Goal: Navigation & Orientation: Find specific page/section

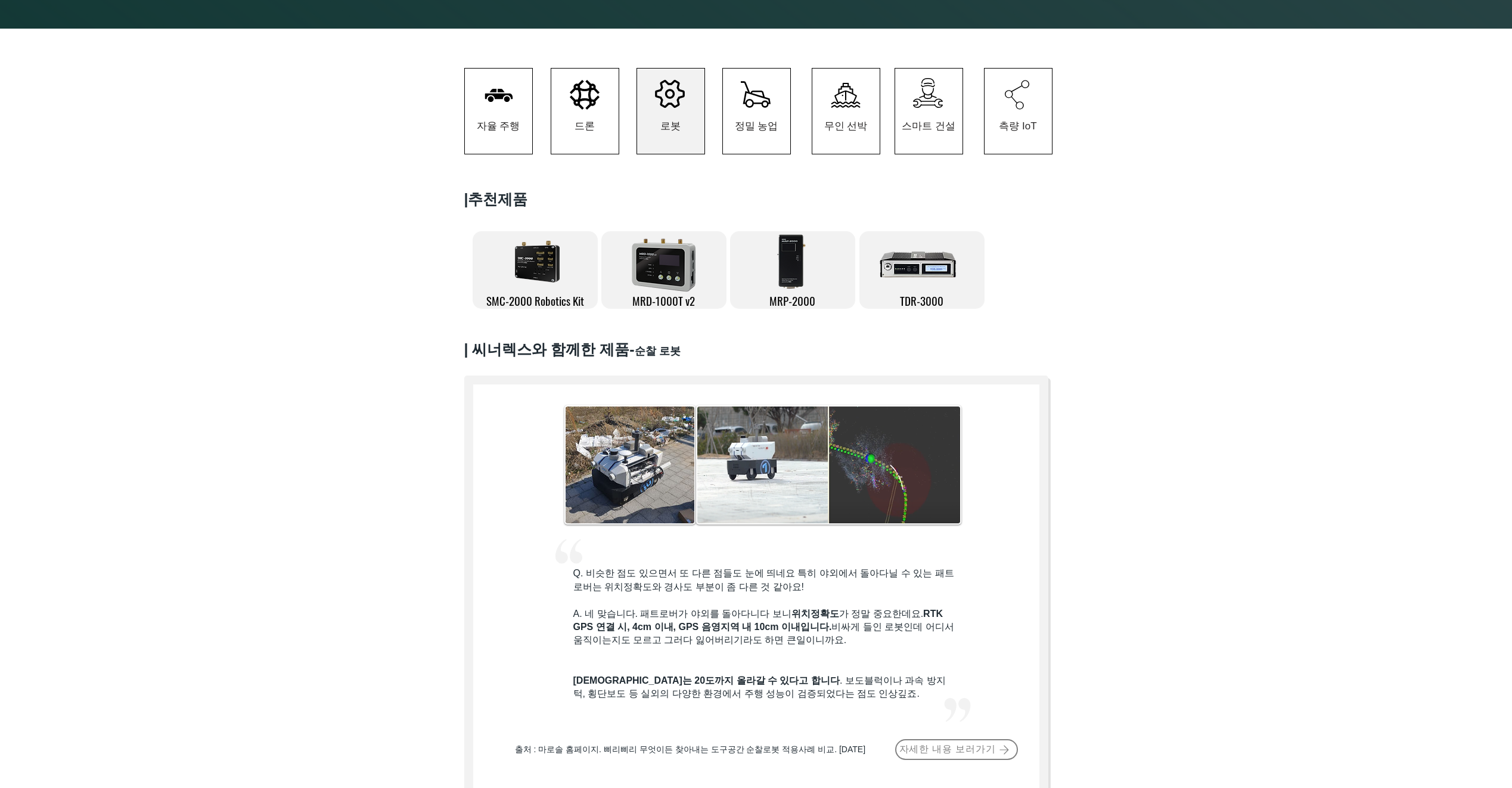
scroll to position [239, 0]
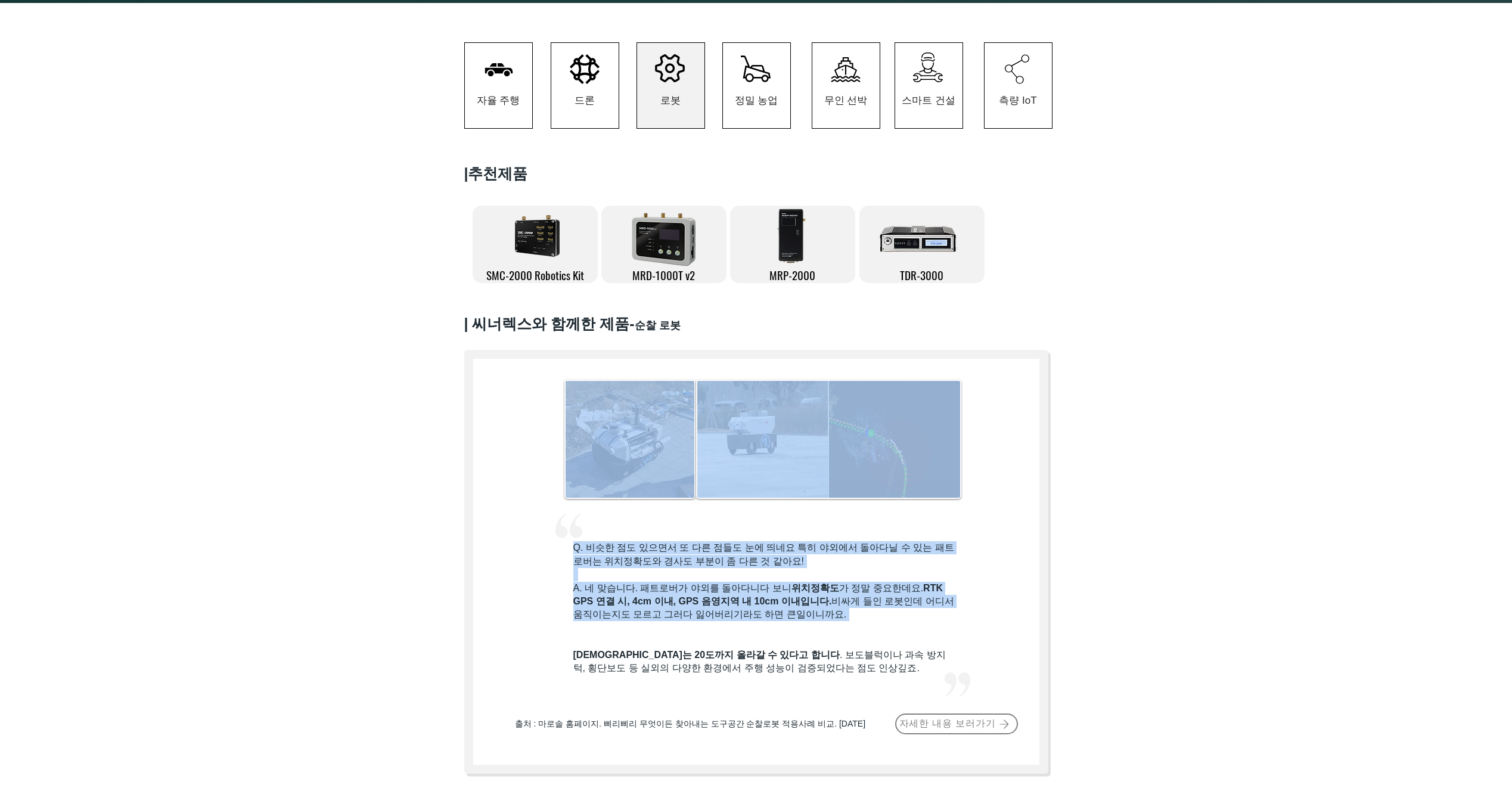
drag, startPoint x: 584, startPoint y: 544, endPoint x: 853, endPoint y: 628, distance: 281.8
click at [853, 628] on div "#comp-kzgk57jy1 svg [data-color="1"] {fill: #F2F2F2;} Q. 비슷한 점도 있으면서 또 다른 점들도 눈…" at bounding box center [756, 561] width 584 height 424
click at [853, 628] on p "​" at bounding box center [764, 628] width 382 height 13
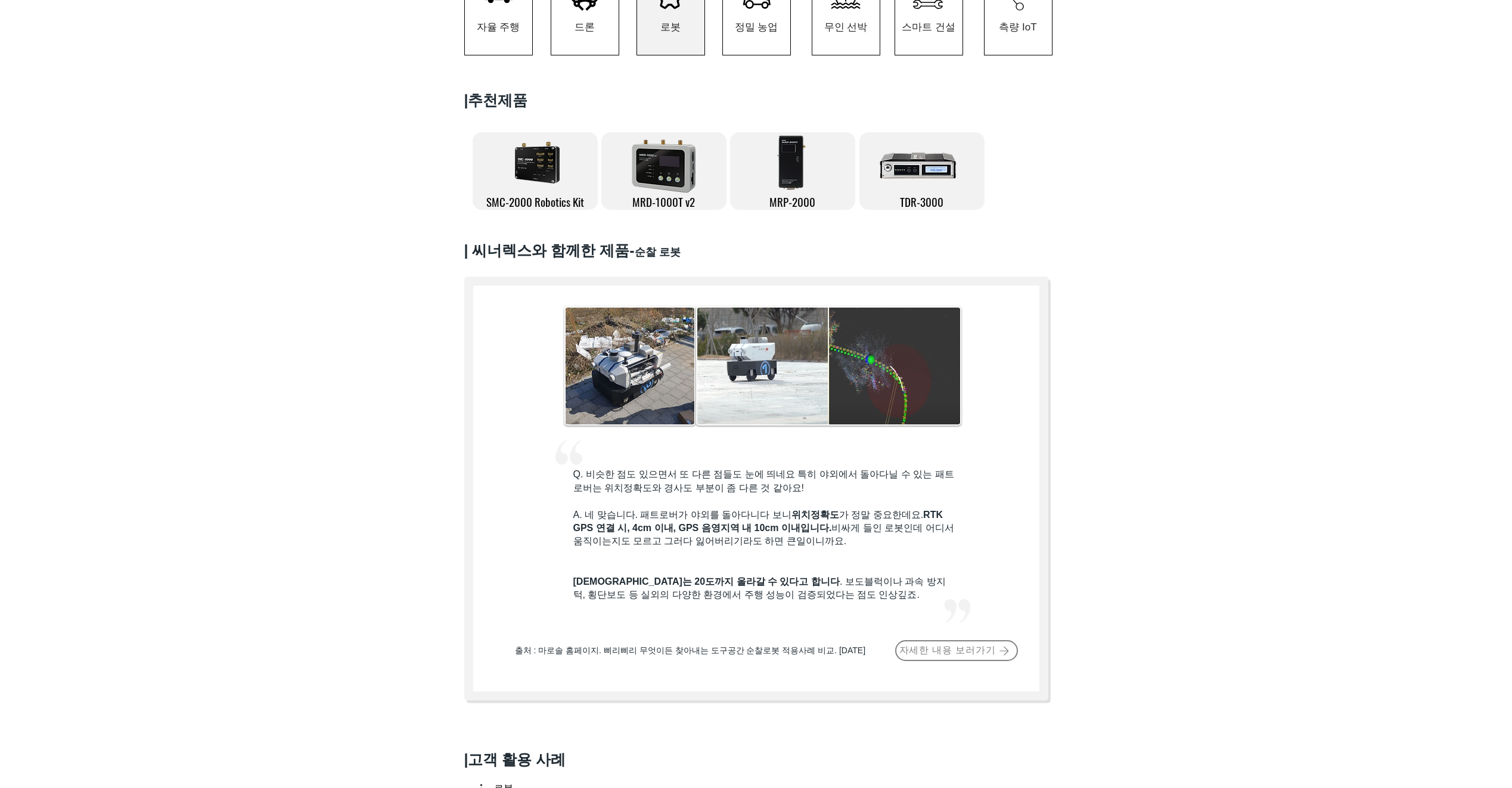
scroll to position [357, 0]
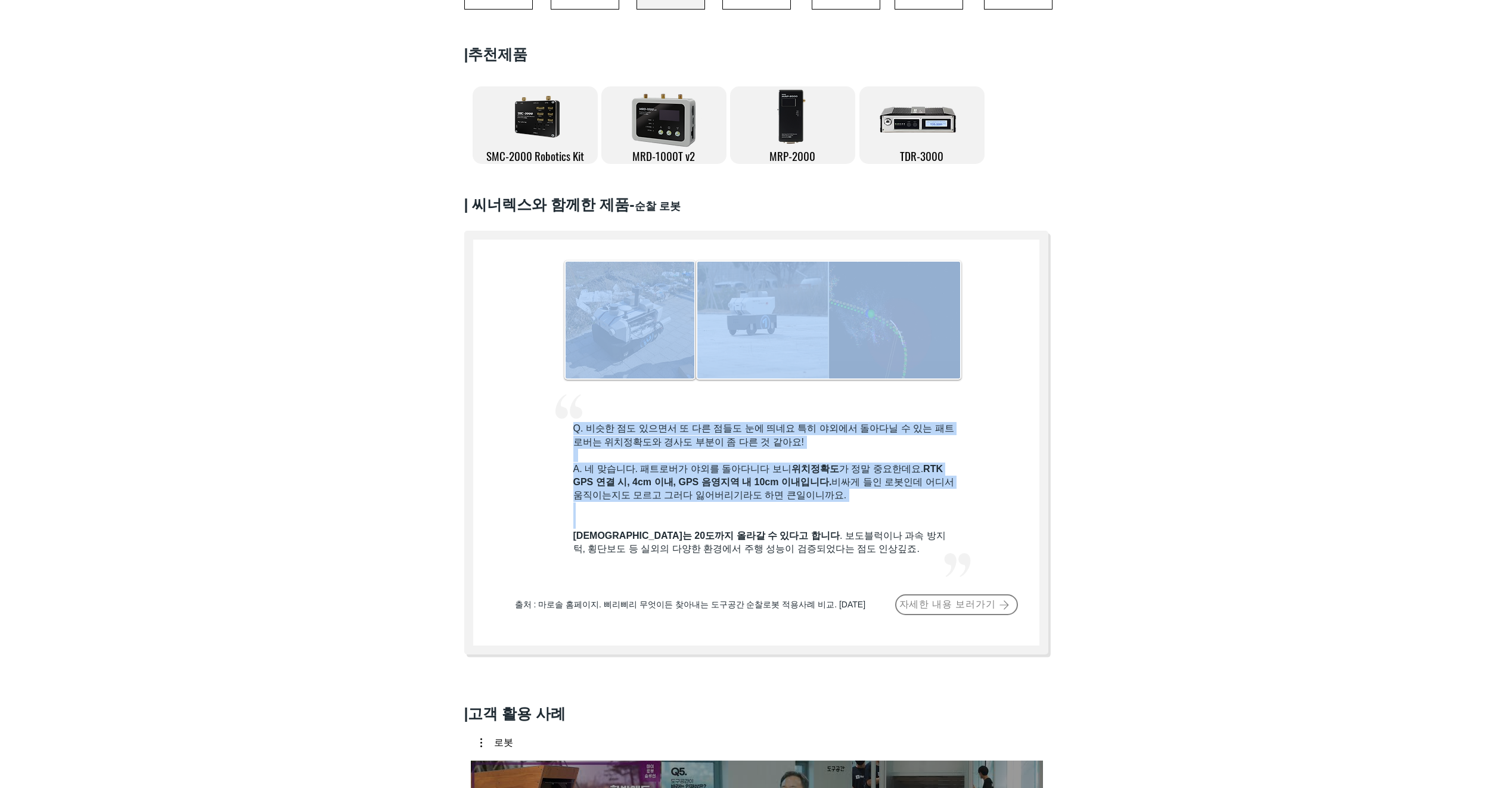
drag, startPoint x: 574, startPoint y: 539, endPoint x: 807, endPoint y: 561, distance: 234.0
click at [807, 561] on div "#comp-kzgk57jy1 svg [data-color="1"] {fill: #F2F2F2;} Q. 비슷한 점도 있으면서 또 다른 점들도 눈…" at bounding box center [756, 442] width 584 height 424
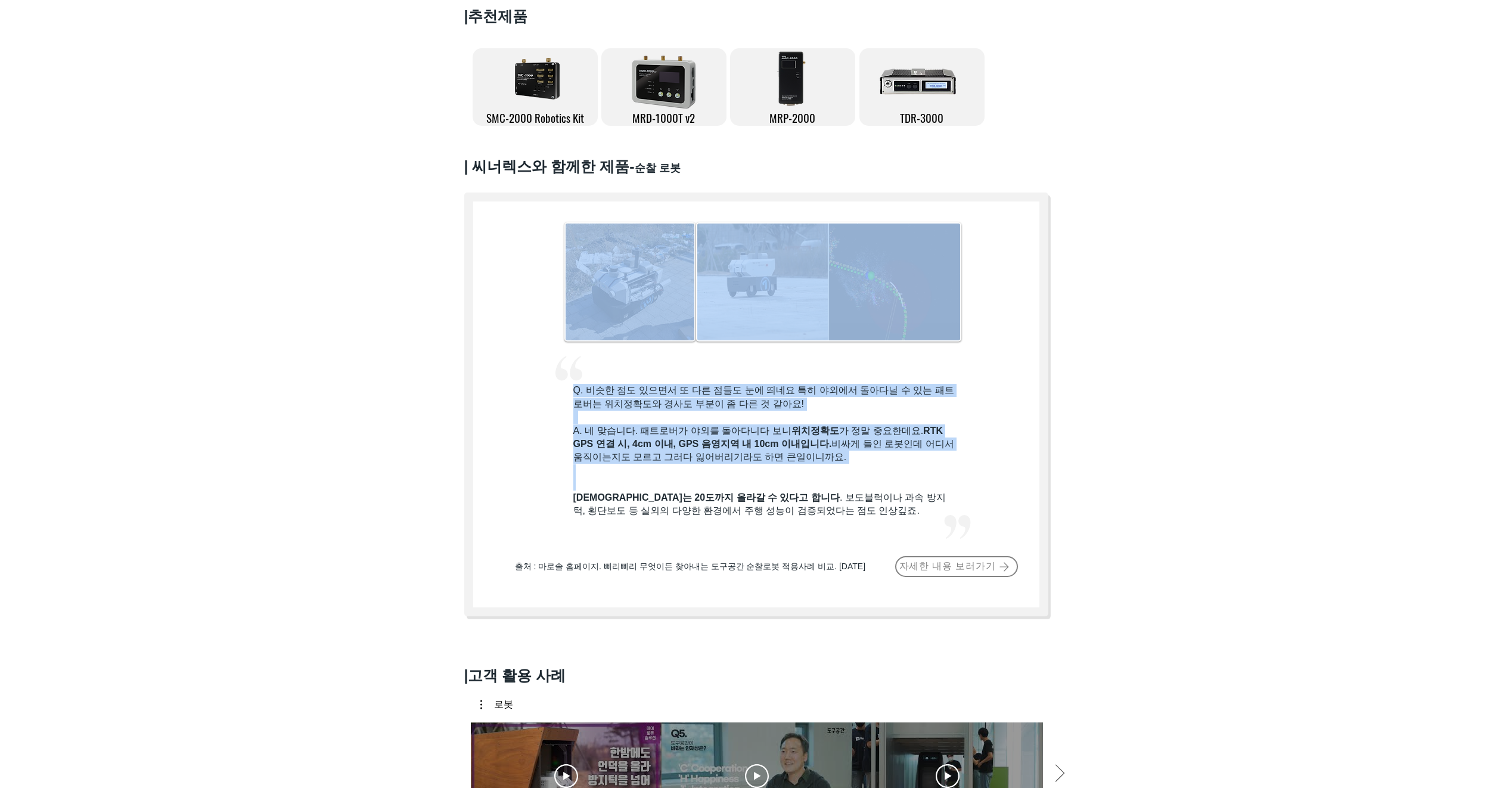
scroll to position [477, 0]
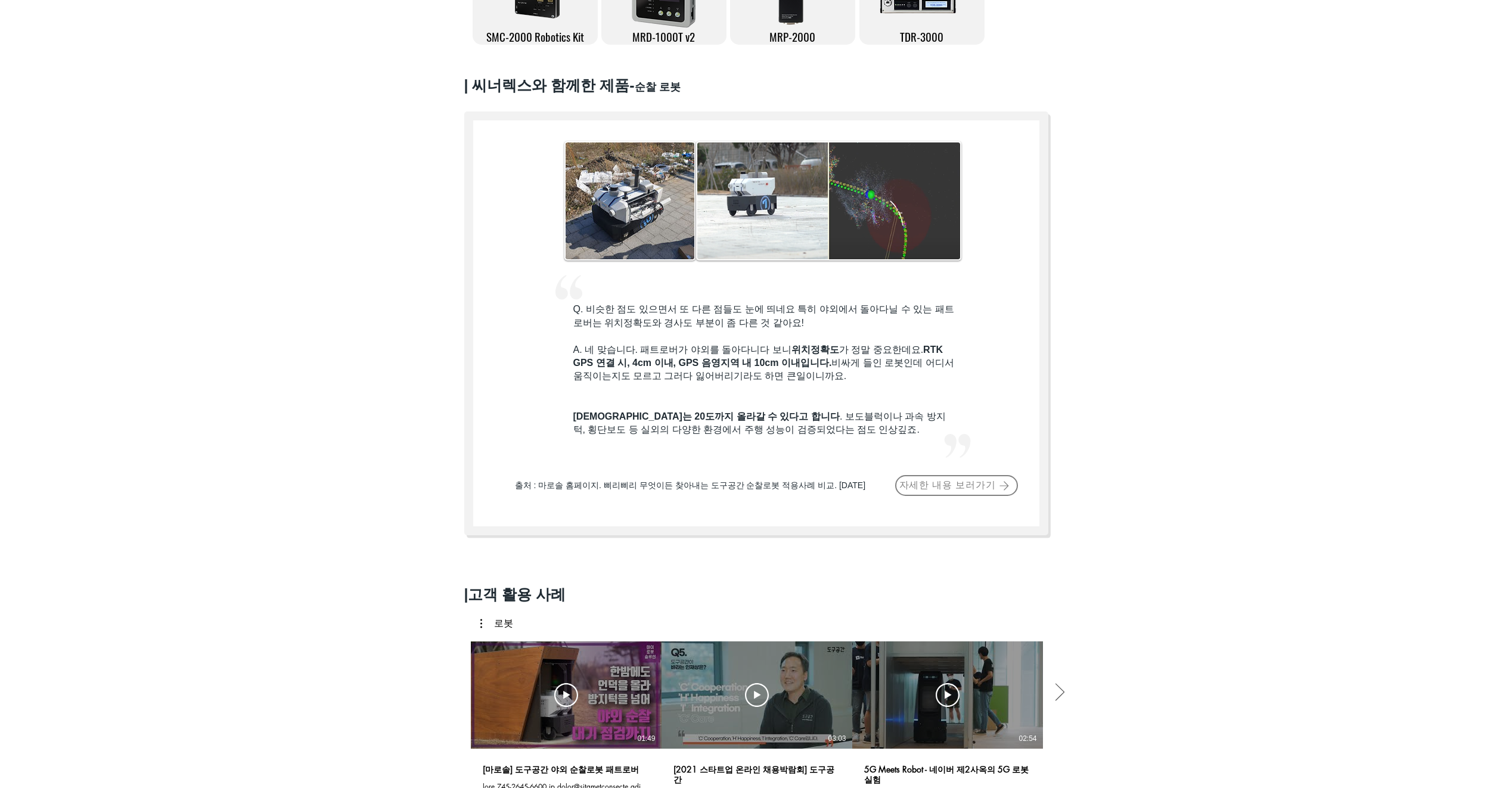
click at [1282, 394] on div at bounding box center [756, 309] width 1512 height 500
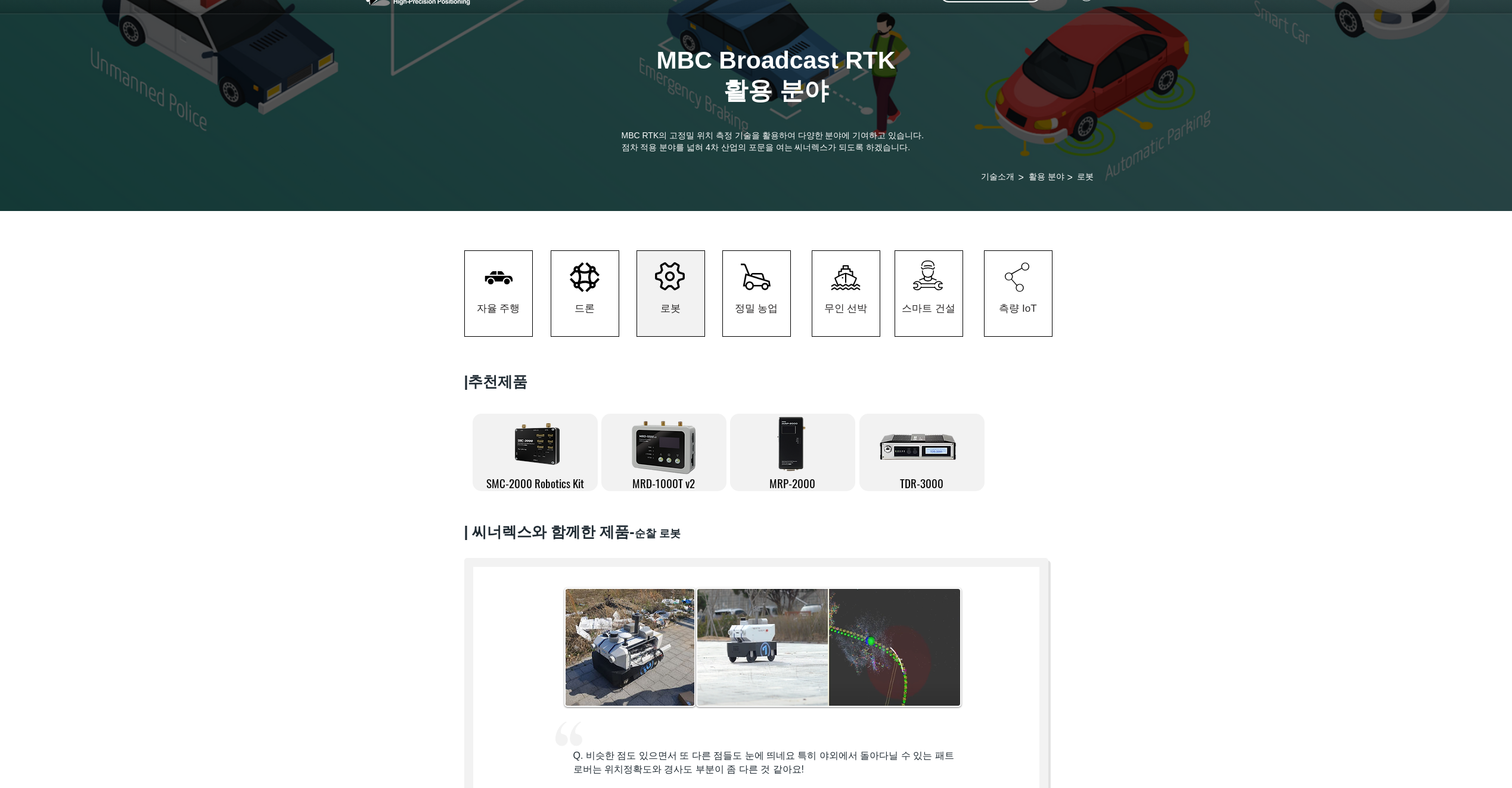
scroll to position [0, 0]
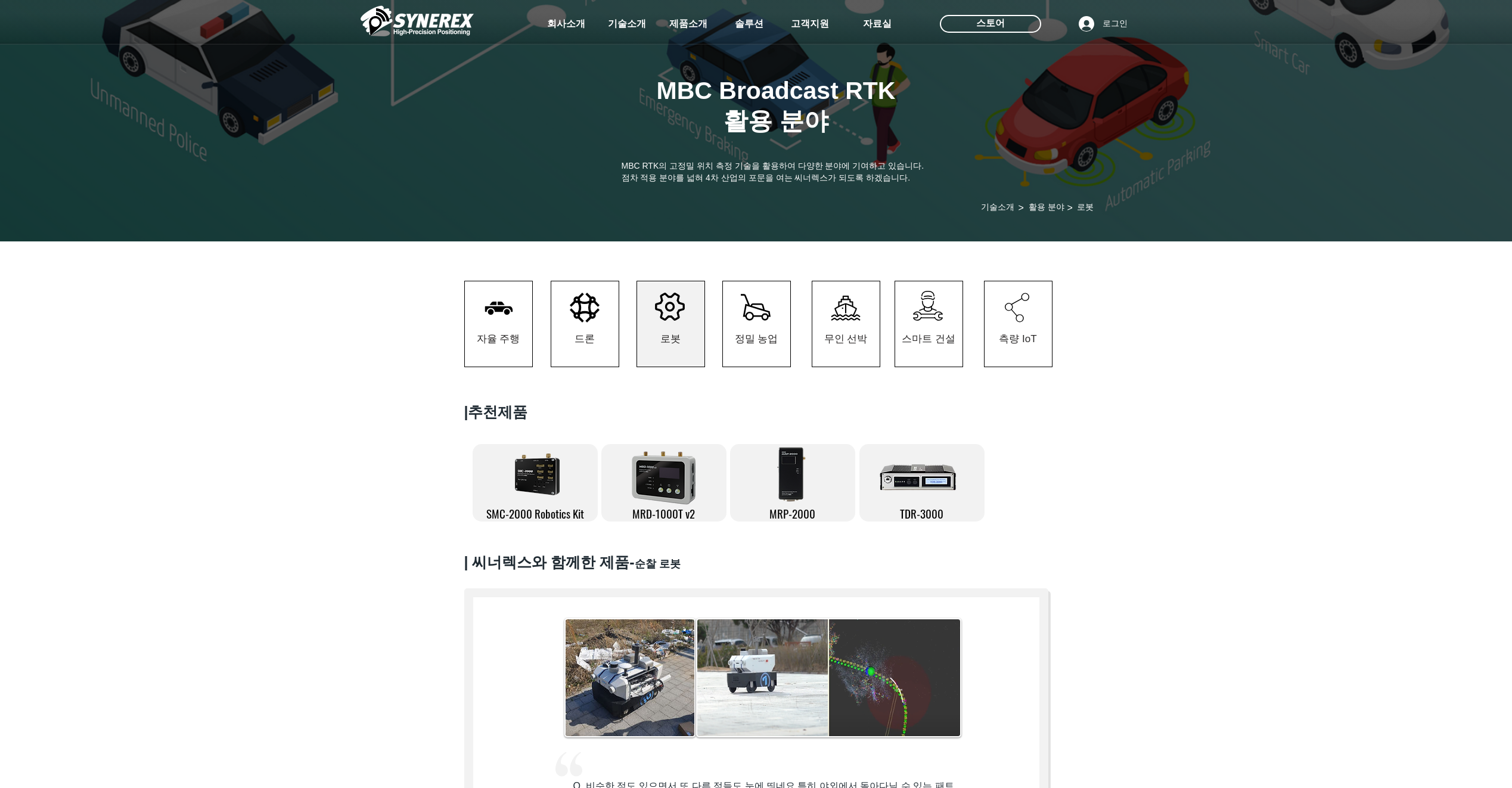
click at [391, 23] on img at bounding box center [417, 21] width 113 height 36
